Goal: Check status: Check status

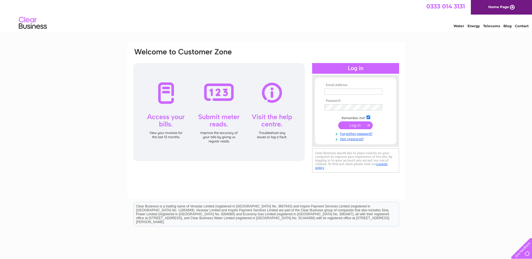
type input "danlab@live.co.uk"
click at [358, 125] on input "submit" at bounding box center [355, 126] width 35 height 8
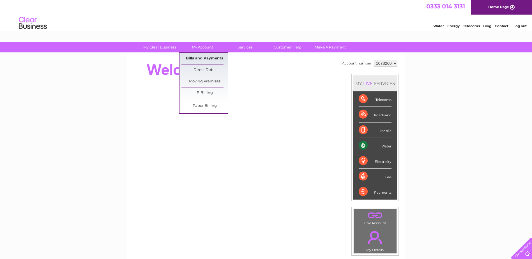
click at [203, 59] on link "Bills and Payments" at bounding box center [205, 58] width 46 height 11
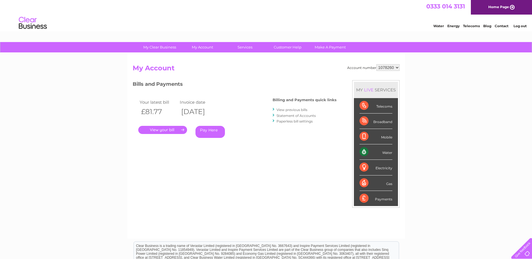
click at [287, 115] on link "Statement of Accounts" at bounding box center [296, 116] width 39 height 4
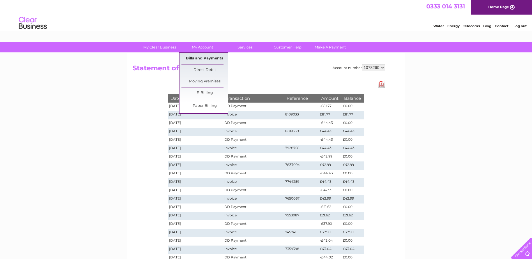
click at [199, 59] on link "Bills and Payments" at bounding box center [205, 58] width 46 height 11
click at [201, 57] on link "Bills and Payments" at bounding box center [205, 58] width 46 height 11
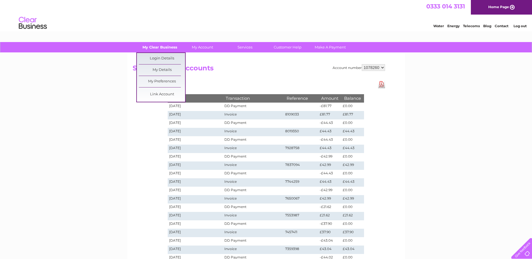
click at [154, 45] on link "My Clear Business" at bounding box center [160, 47] width 46 height 10
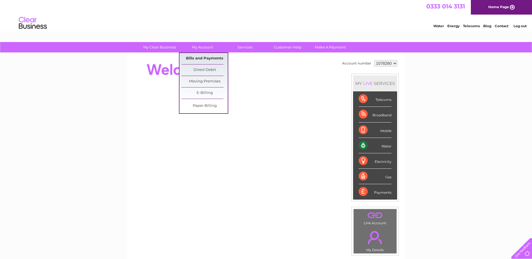
click at [201, 57] on link "Bills and Payments" at bounding box center [205, 58] width 46 height 11
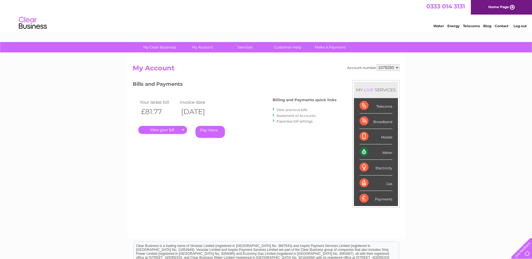
click at [168, 131] on link "." at bounding box center [162, 130] width 49 height 8
